Goal: Task Accomplishment & Management: Manage account settings

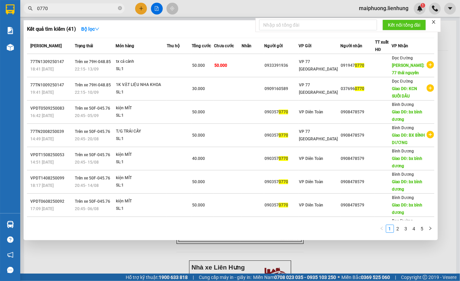
click at [63, 7] on input "0770" at bounding box center [77, 8] width 80 height 7
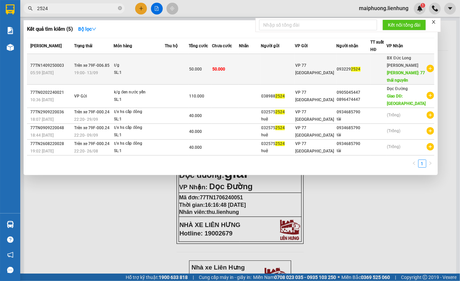
type input "2524"
click at [239, 65] on td "50.000" at bounding box center [225, 69] width 27 height 31
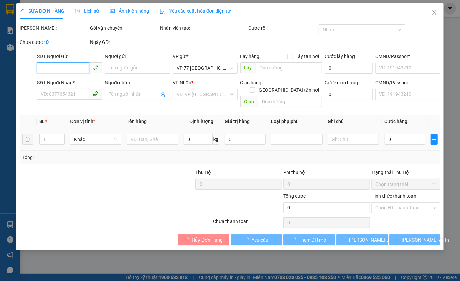
type input "0932292524"
type input "77 [GEOGRAPHIC_DATA]"
type input "50.000"
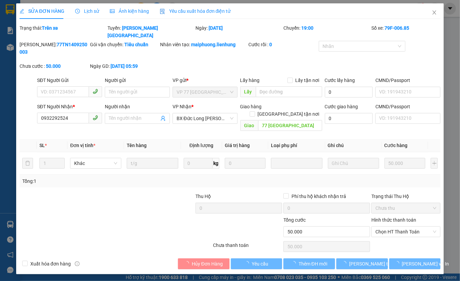
click at [393, 217] on label "Hình thức thanh toán" at bounding box center [393, 219] width 45 height 5
click at [393, 227] on input "Hình thức thanh toán" at bounding box center [403, 232] width 56 height 10
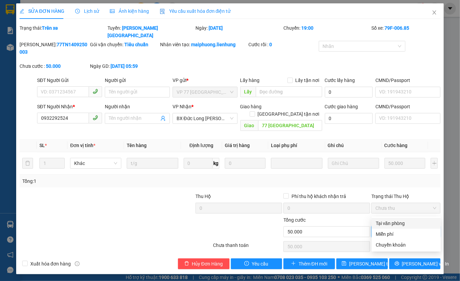
click at [394, 227] on span "Chọn HT Thanh Toán" at bounding box center [405, 232] width 61 height 10
click at [394, 225] on div "Tại văn phòng" at bounding box center [406, 222] width 61 height 7
type input "0"
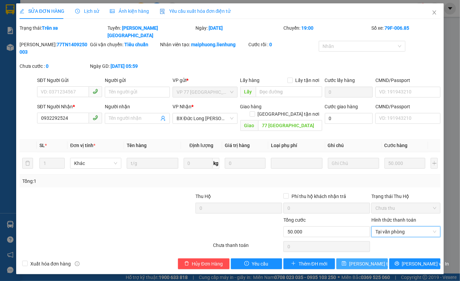
click at [375, 260] on span "[PERSON_NAME] thay đổi" at bounding box center [376, 263] width 54 height 7
